Goal: Use online tool/utility: Use online tool/utility

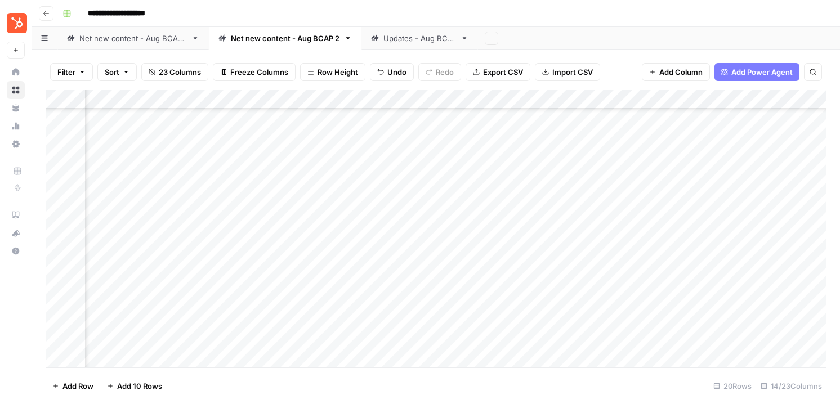
scroll to position [142, 0]
click at [60, 340] on div "Add Column" at bounding box center [436, 229] width 781 height 278
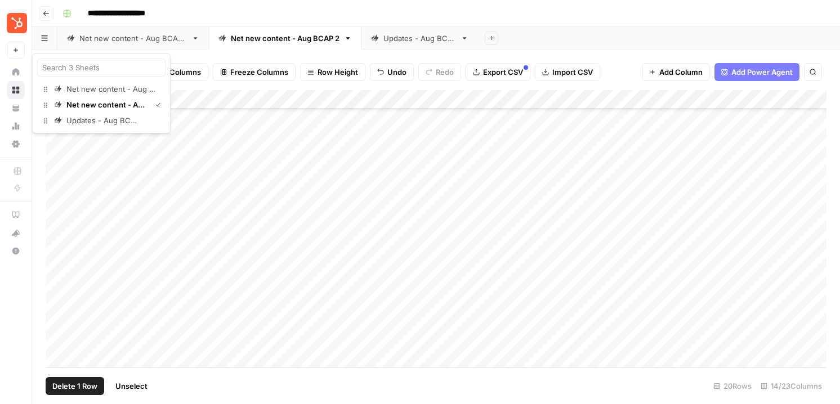
click at [41, 42] on button "button" at bounding box center [44, 38] width 25 height 22
click at [207, 338] on div "Add Column" at bounding box center [436, 229] width 781 height 278
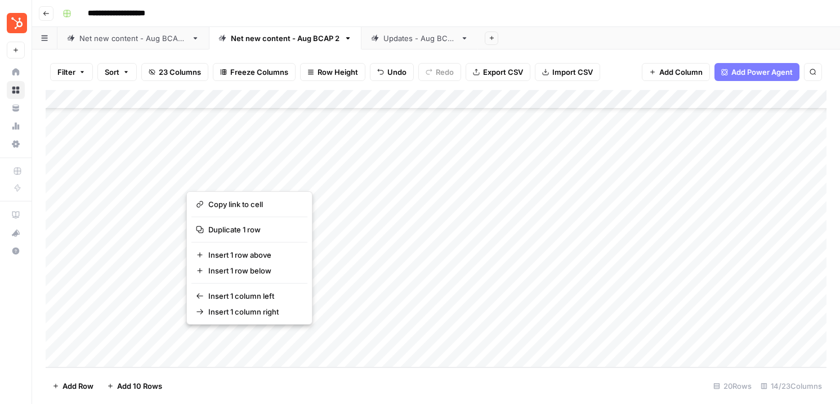
click at [207, 338] on button "button" at bounding box center [267, 339] width 163 height 20
click at [227, 340] on button "button" at bounding box center [267, 339] width 163 height 20
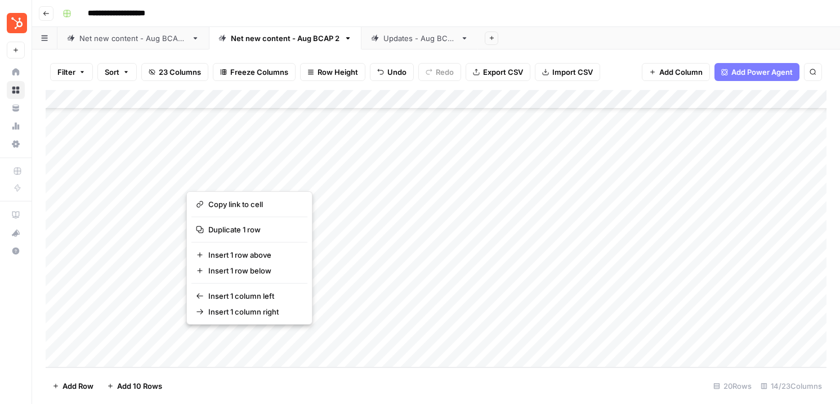
click at [227, 340] on button "button" at bounding box center [267, 339] width 163 height 20
click at [257, 340] on button "button" at bounding box center [267, 339] width 163 height 20
click at [268, 339] on button "button" at bounding box center [267, 339] width 163 height 20
click at [267, 339] on button "button" at bounding box center [267, 339] width 163 height 20
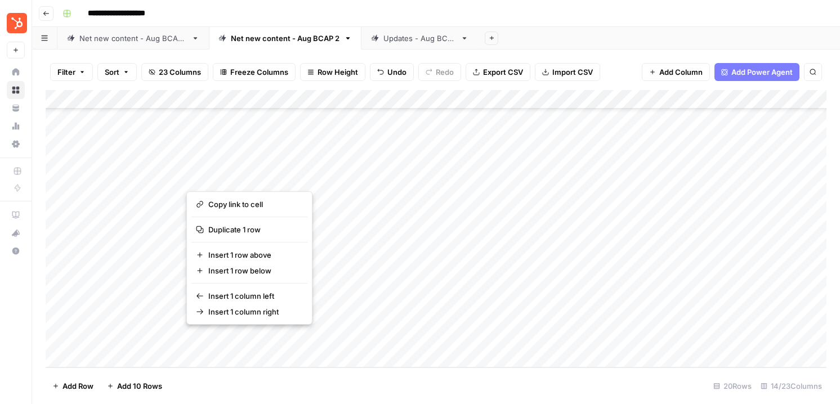
click at [267, 339] on button "button" at bounding box center [267, 339] width 163 height 20
click at [162, 334] on div "Add Column" at bounding box center [436, 229] width 781 height 278
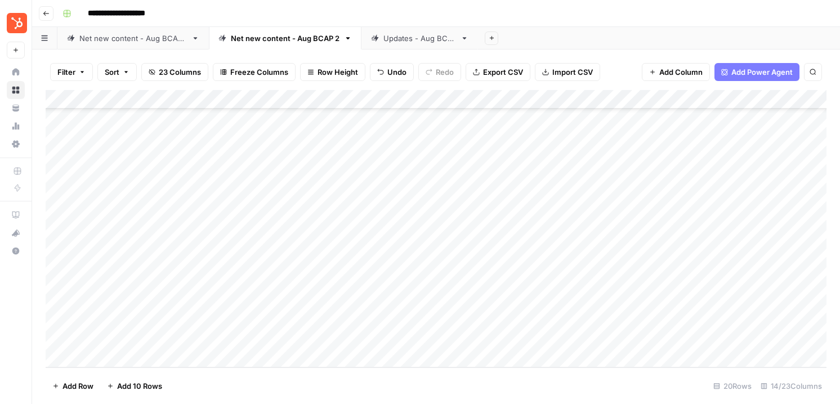
click at [211, 338] on div "Add Column" at bounding box center [436, 229] width 781 height 278
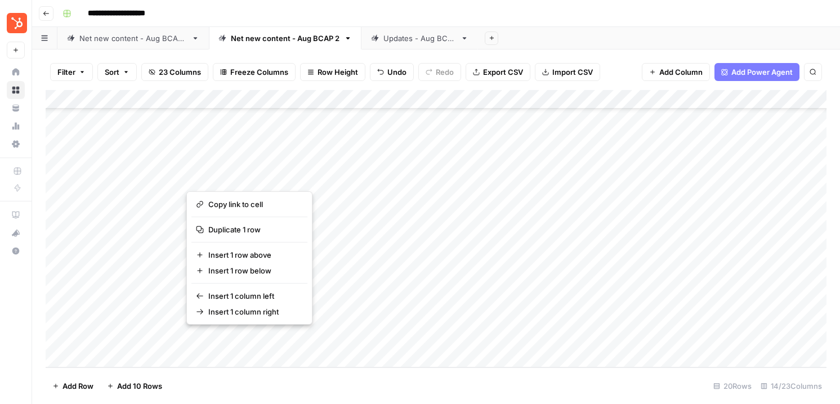
click at [285, 339] on button "button" at bounding box center [267, 339] width 163 height 20
click at [217, 339] on button "button" at bounding box center [267, 339] width 163 height 20
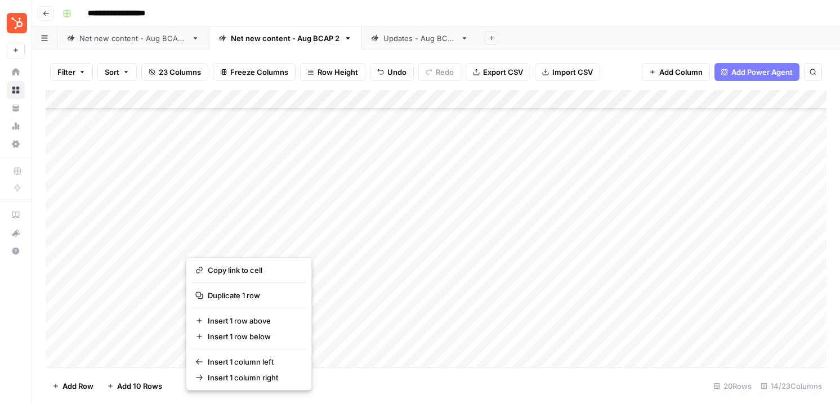
scroll to position [142, 1]
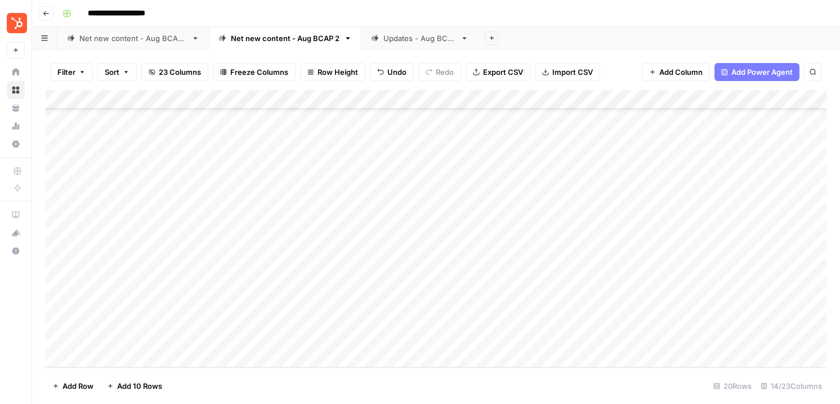
click at [163, 332] on div "Add Column" at bounding box center [436, 229] width 781 height 278
click at [213, 335] on div "Add Column" at bounding box center [436, 229] width 781 height 278
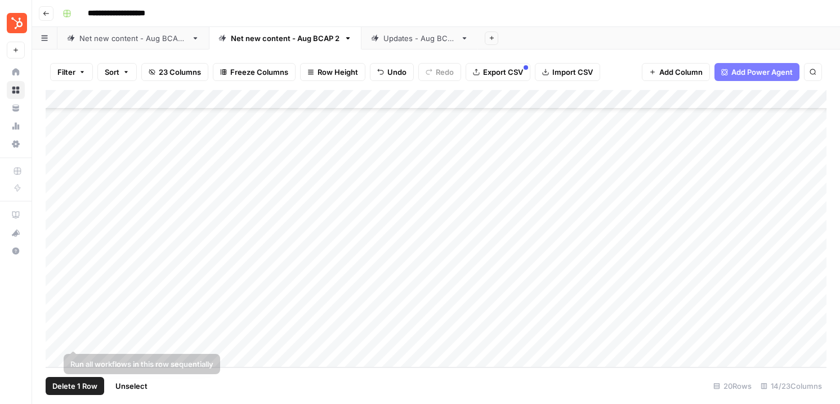
click at [63, 338] on div "Add Column" at bounding box center [436, 229] width 781 height 278
click at [47, 338] on div "Add Column" at bounding box center [436, 229] width 781 height 278
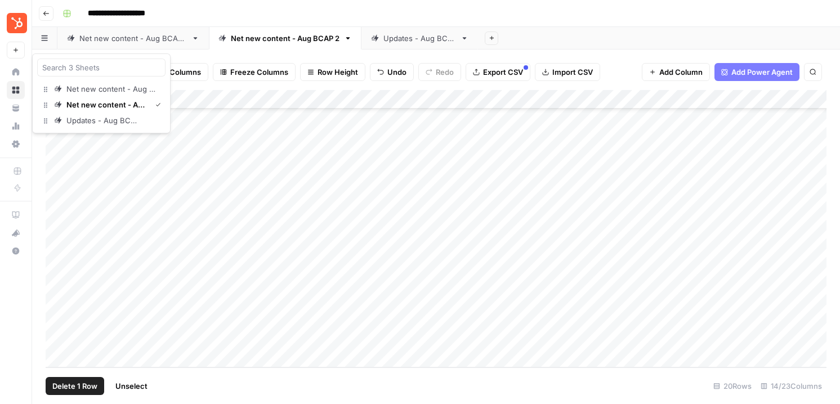
click at [47, 37] on icon "button" at bounding box center [44, 38] width 7 height 6
click at [59, 338] on div "Add Column" at bounding box center [436, 229] width 781 height 278
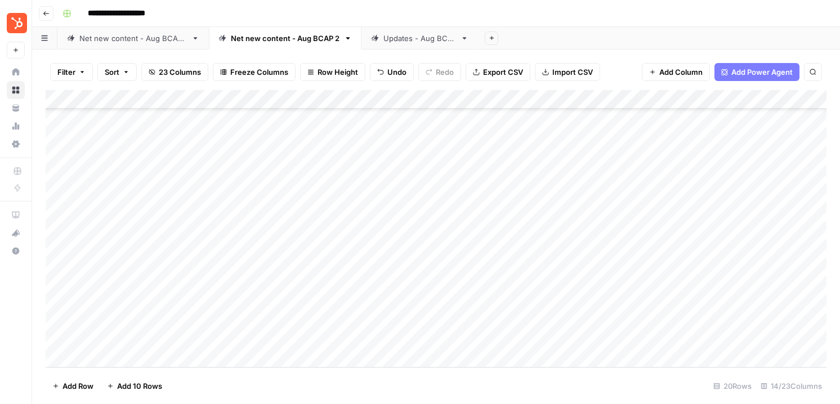
click at [59, 338] on div "Add Column" at bounding box center [436, 229] width 781 height 278
